Goal: Transaction & Acquisition: Purchase product/service

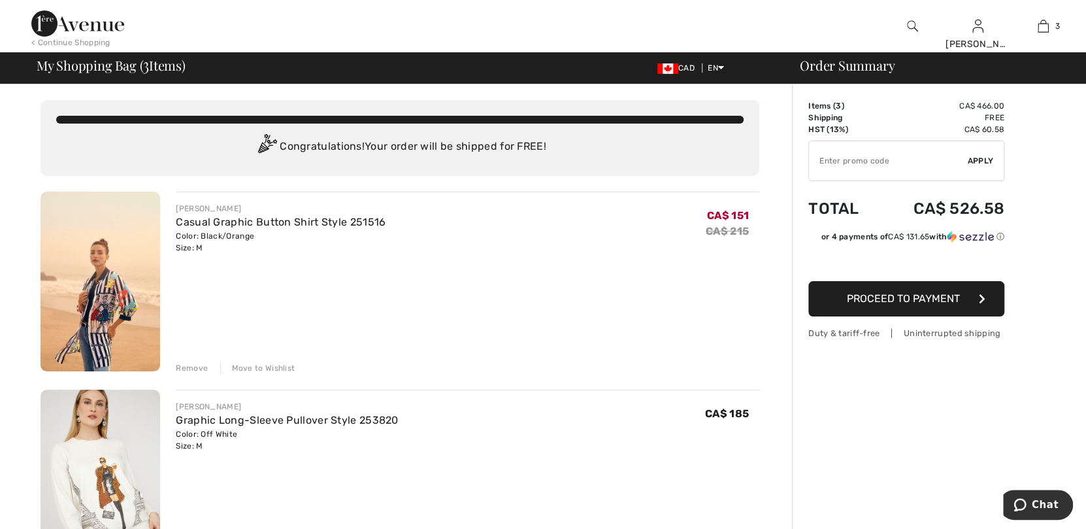
click at [192, 367] on div "Remove" at bounding box center [192, 368] width 32 height 12
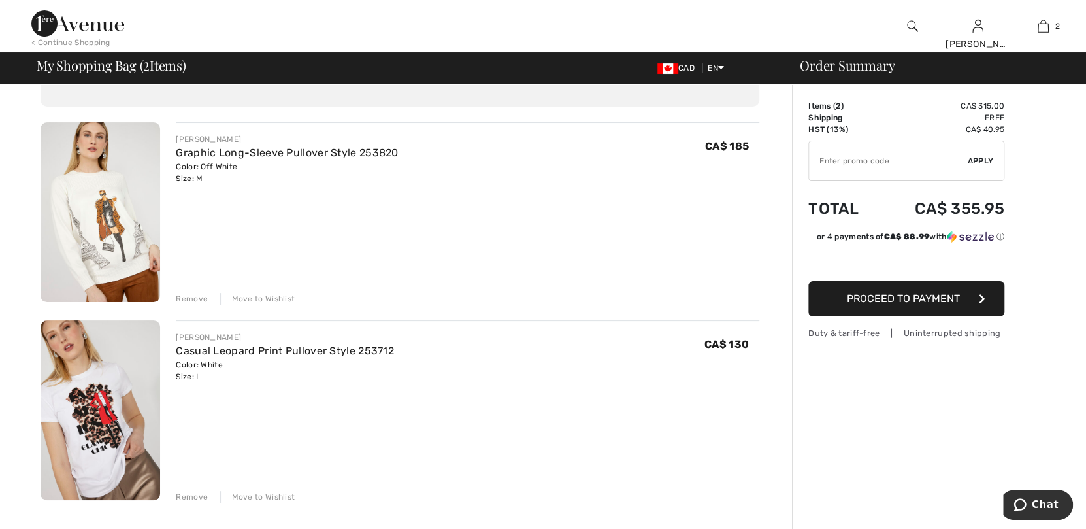
scroll to position [65, 0]
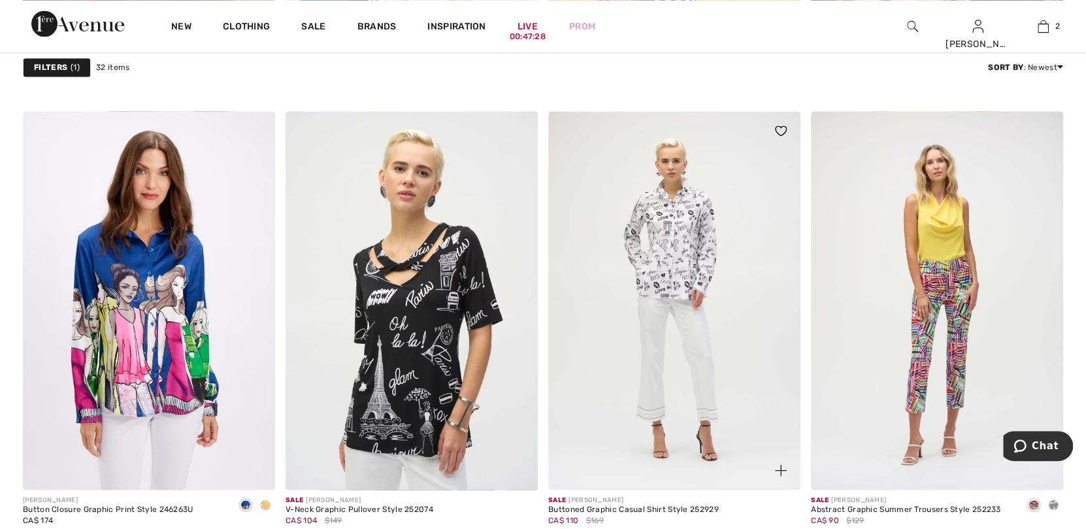
scroll to position [1502, 0]
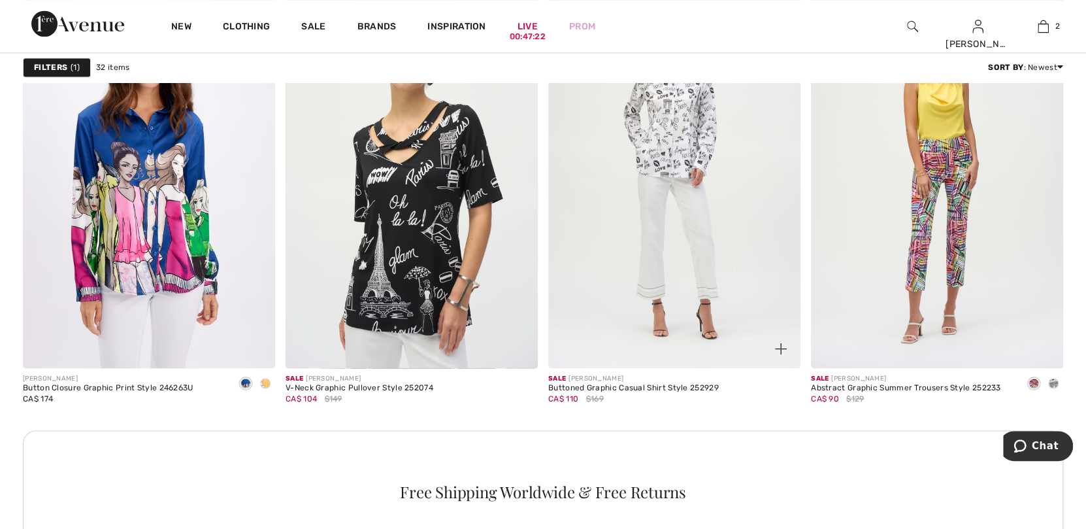
click at [688, 147] on img at bounding box center [674, 179] width 252 height 378
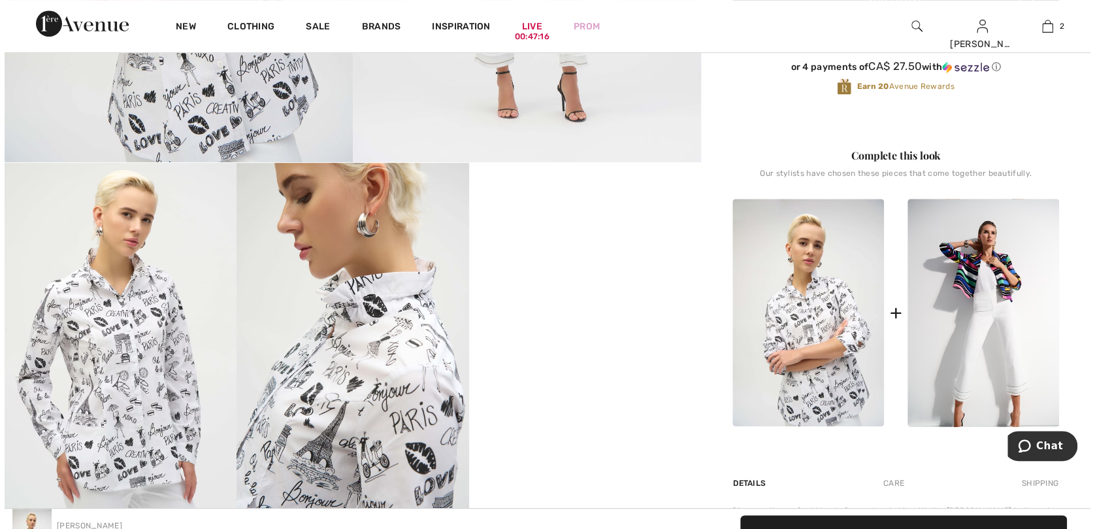
scroll to position [523, 0]
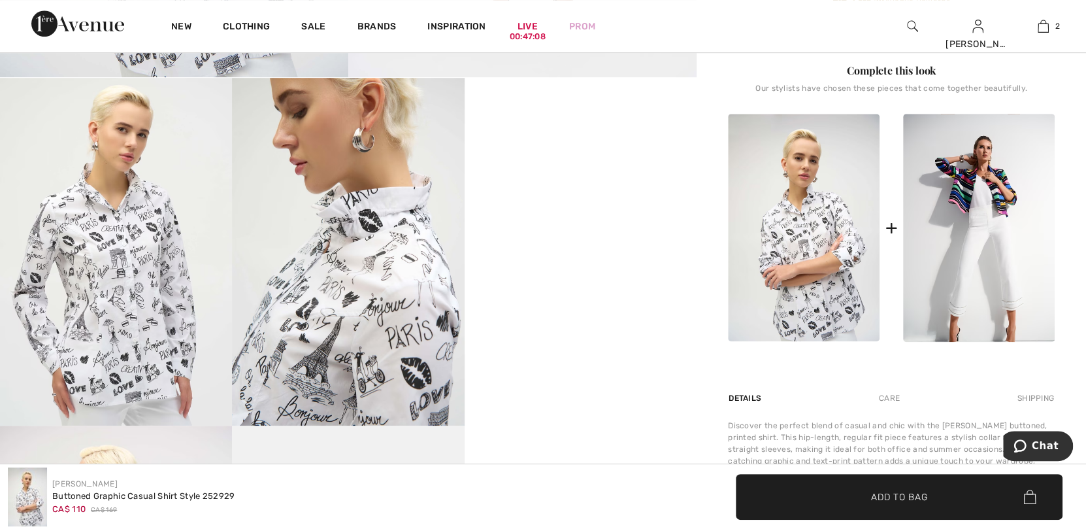
click at [561, 194] on video "Your browser does not support the video tag." at bounding box center [581, 136] width 232 height 116
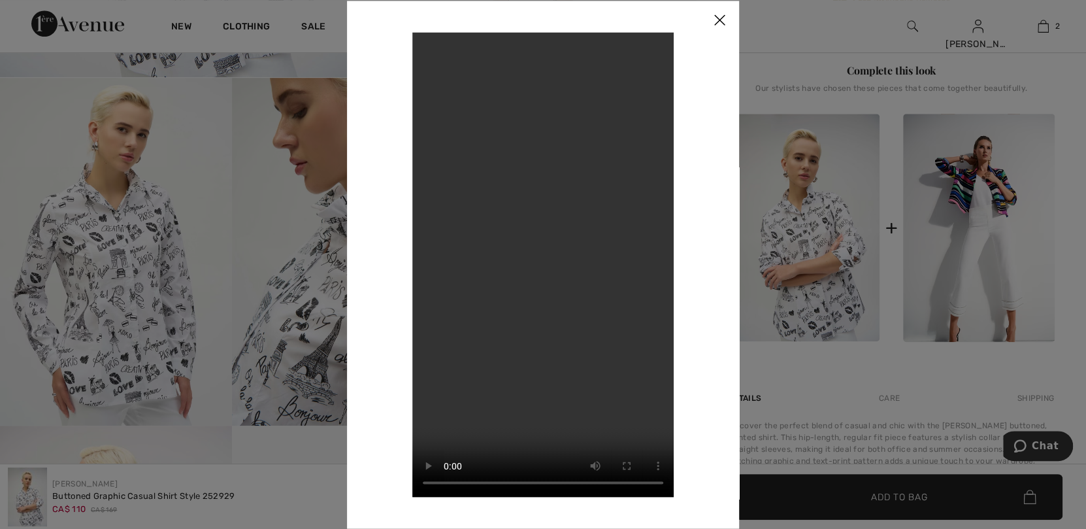
click at [539, 182] on video "Your browser does not support the video tag." at bounding box center [542, 264] width 261 height 465
click at [640, 142] on video "Your browser does not support the video tag." at bounding box center [542, 264] width 261 height 465
click at [640, 135] on video "Your browser does not support the video tag." at bounding box center [542, 264] width 261 height 465
click at [721, 20] on img at bounding box center [719, 21] width 39 height 41
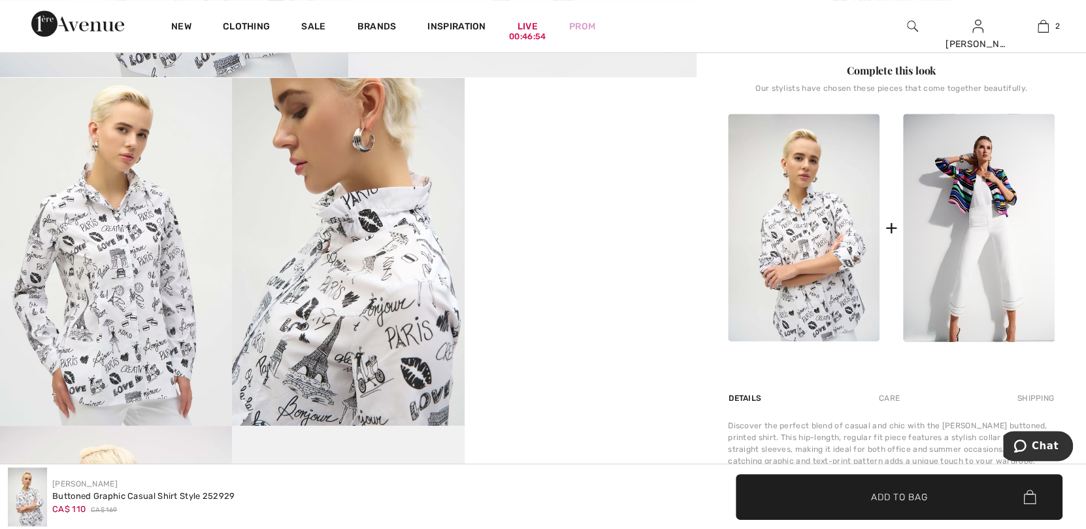
click at [329, 257] on img at bounding box center [348, 252] width 232 height 348
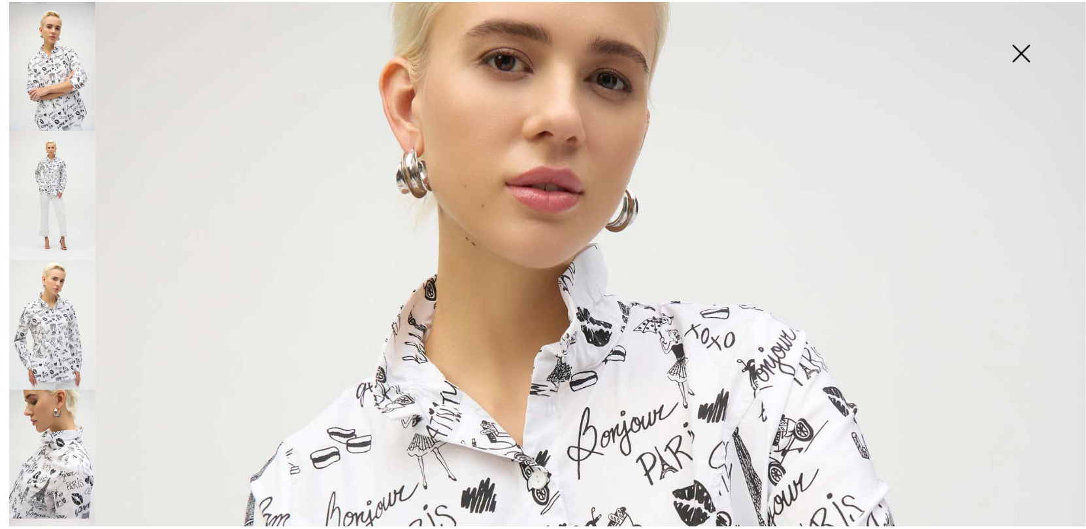
scroll to position [457, 0]
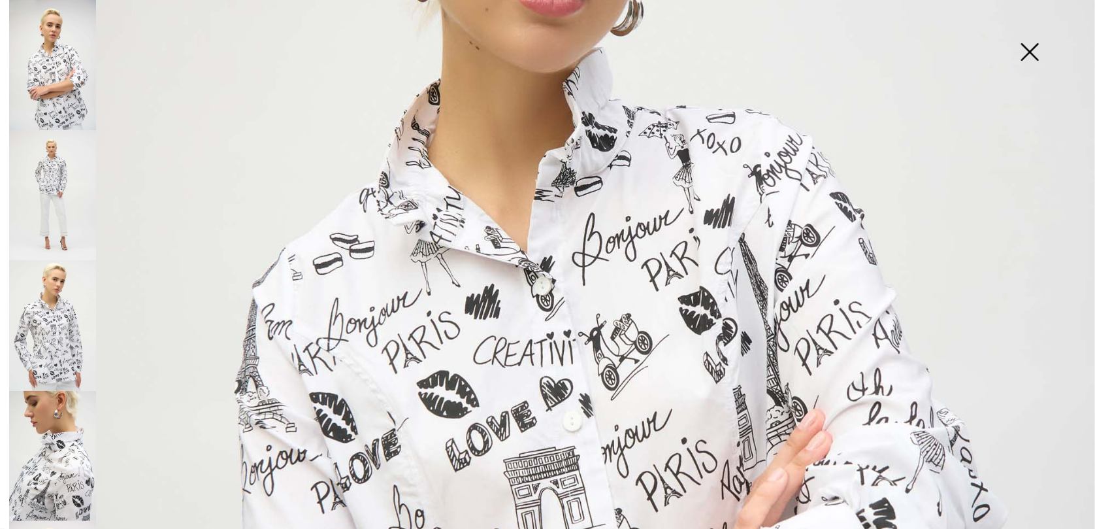
click at [1029, 53] on img at bounding box center [1029, 53] width 65 height 67
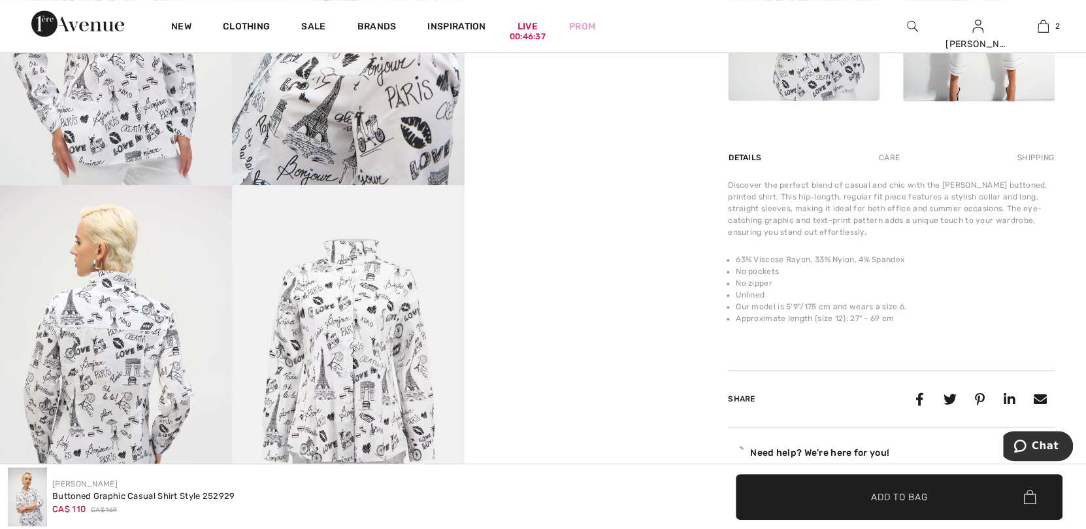
scroll to position [784, 0]
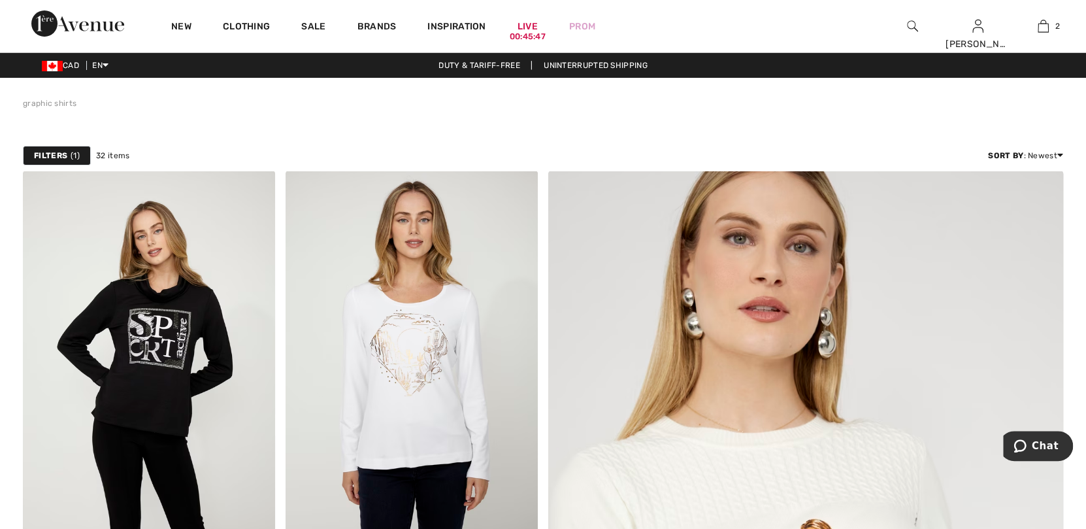
click at [64, 68] on span "CAD" at bounding box center [63, 65] width 42 height 9
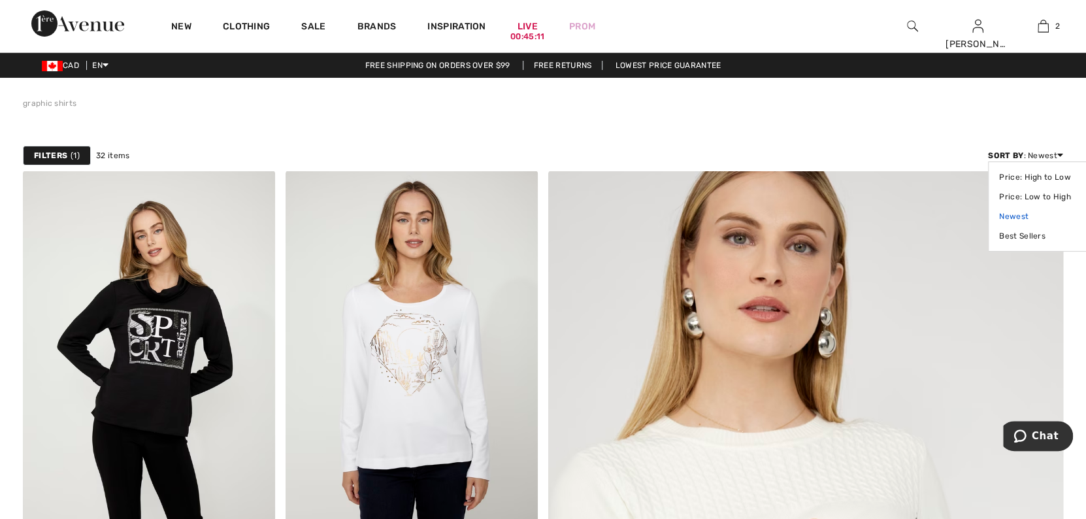
click at [1014, 215] on link "Newest" at bounding box center [1040, 216] width 82 height 20
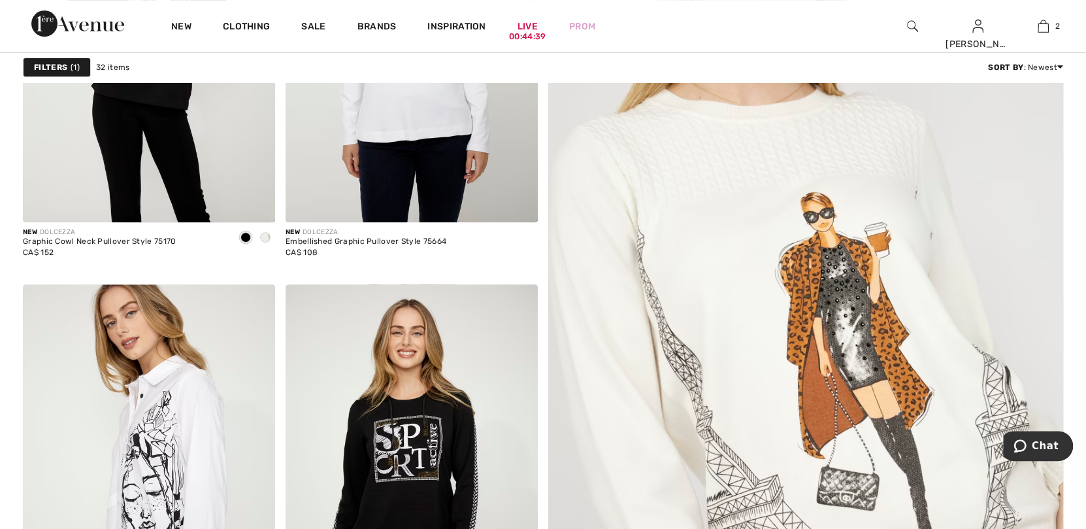
scroll to position [261, 0]
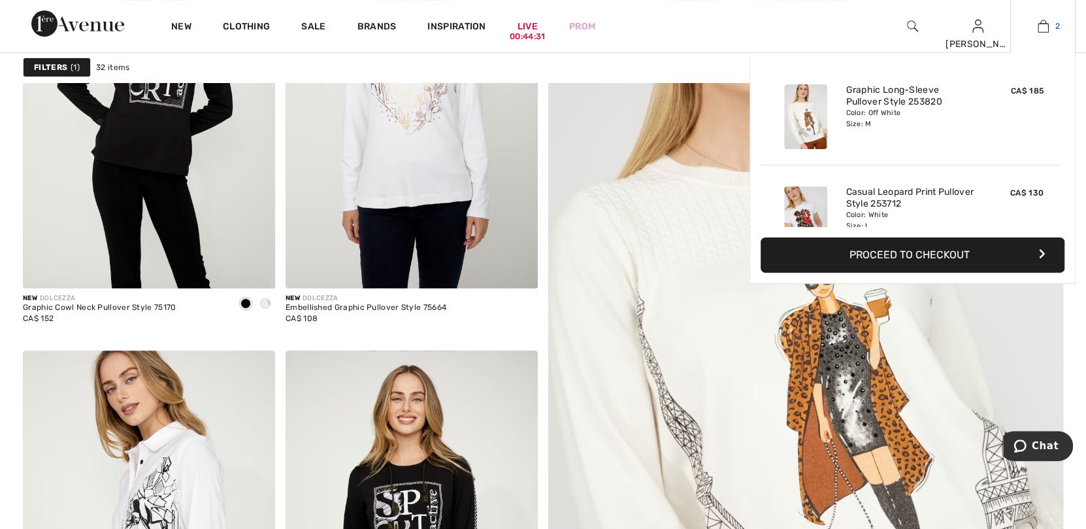
click at [1040, 27] on img at bounding box center [1043, 26] width 11 height 16
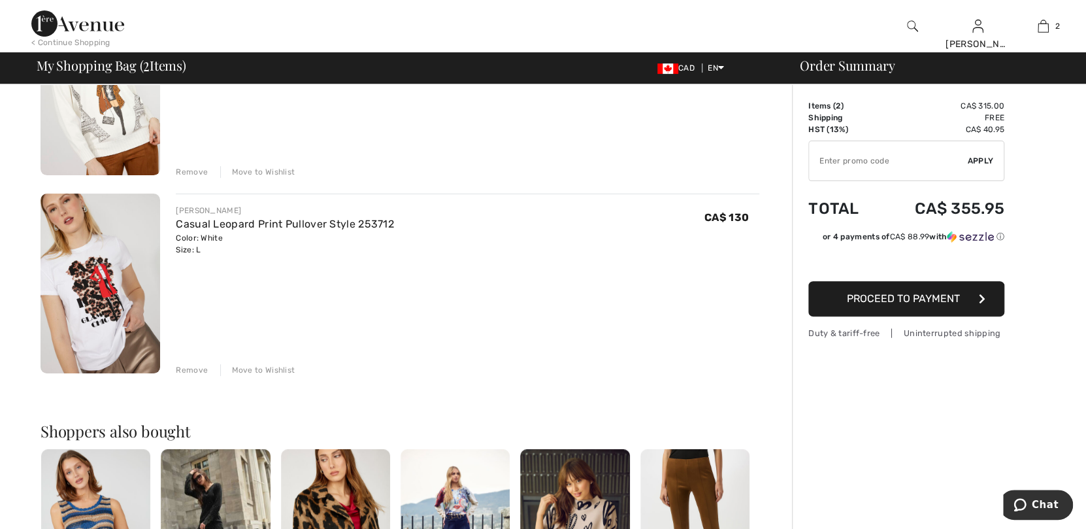
click at [193, 373] on div "Remove" at bounding box center [192, 370] width 32 height 12
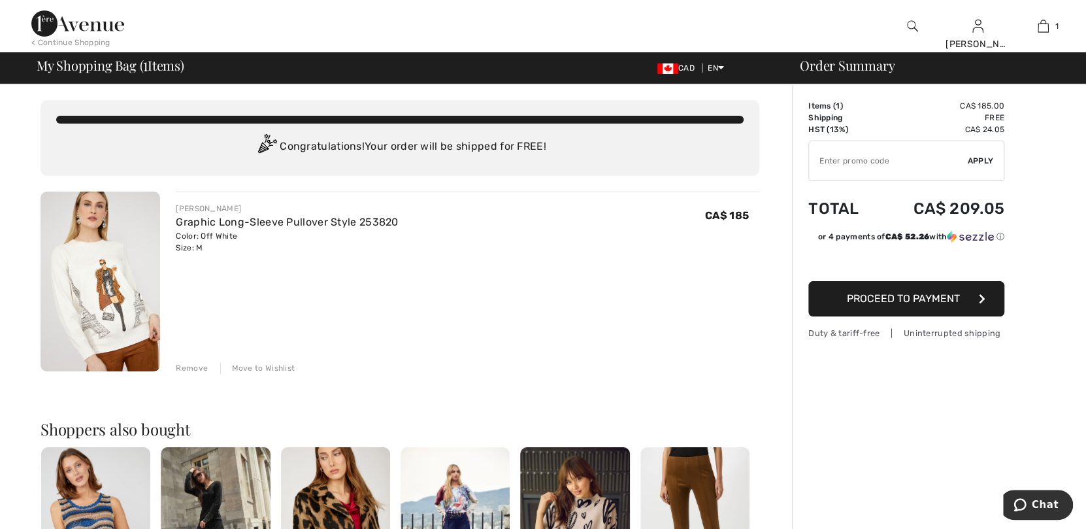
click at [105, 291] on img at bounding box center [101, 281] width 120 height 180
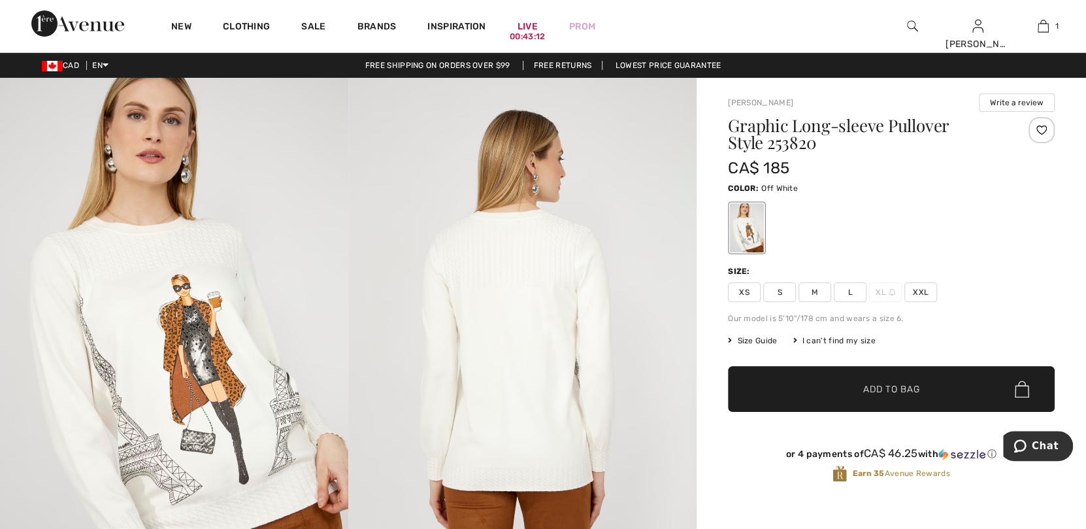
click at [528, 257] on img at bounding box center [522, 339] width 348 height 523
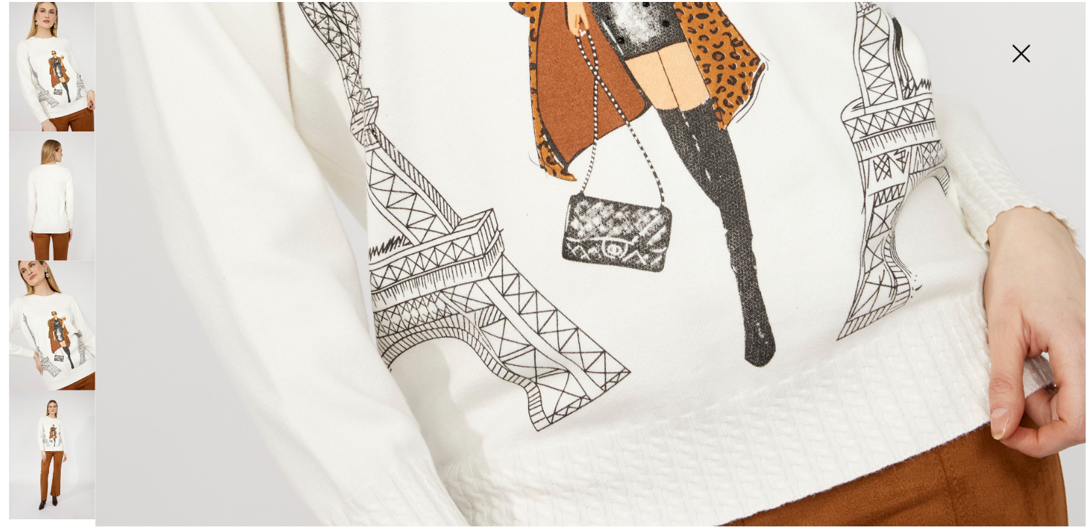
scroll to position [914, 0]
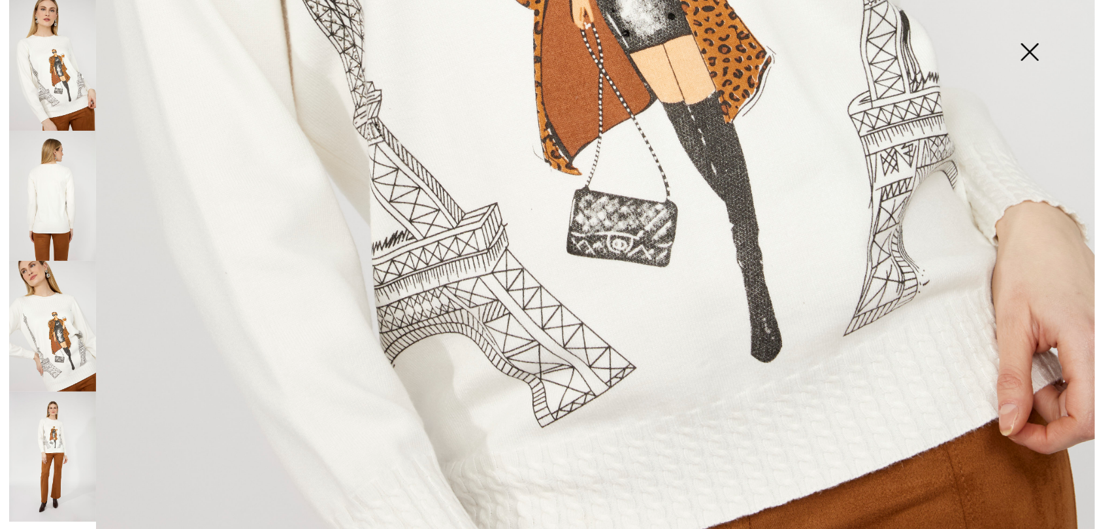
click at [1029, 52] on img at bounding box center [1029, 53] width 65 height 67
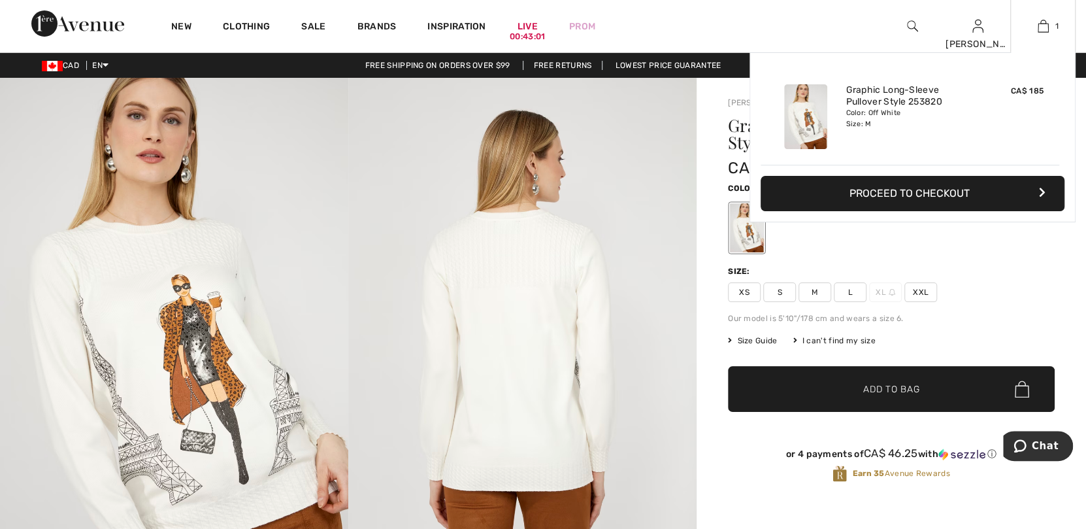
click at [1021, 246] on div "Added to Bag Frank Lyman Graphic Long-sleeve Pullover Style 253820 CA$ 185 Colo…" at bounding box center [913, 168] width 326 height 232
